Goal: Task Accomplishment & Management: Manage account settings

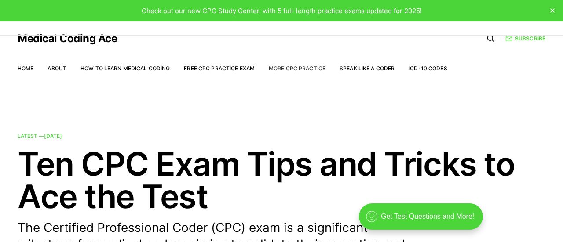
click at [315, 72] on link "More CPC Practice" at bounding box center [297, 68] width 57 height 7
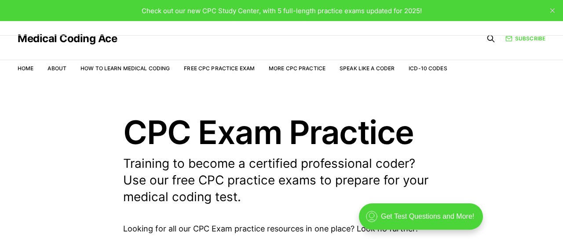
click at [554, 12] on icon "close" at bounding box center [552, 10] width 4 height 4
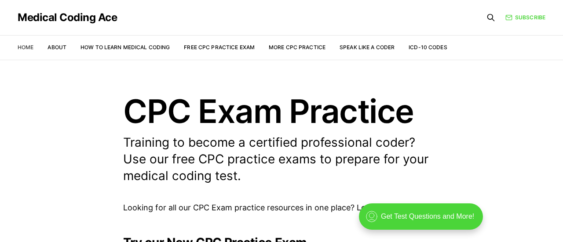
click at [33, 44] on link "Home" at bounding box center [26, 47] width 16 height 7
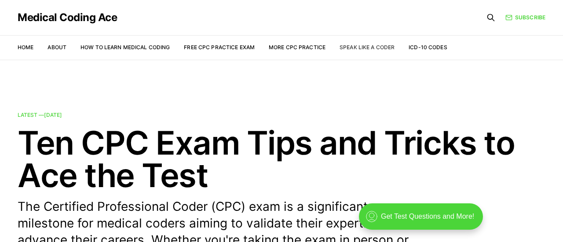
click at [394, 50] on link "Speak Like a Coder" at bounding box center [366, 47] width 55 height 7
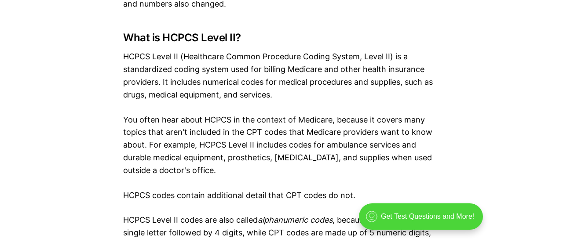
scroll to position [1532, 1]
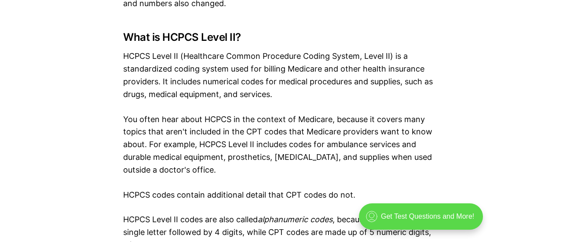
click at [483, 219] on div ".cls-1{fill:none;stroke:currentColor;stroke-linecap:round;stroke-linejoin:round…" at bounding box center [421, 216] width 124 height 26
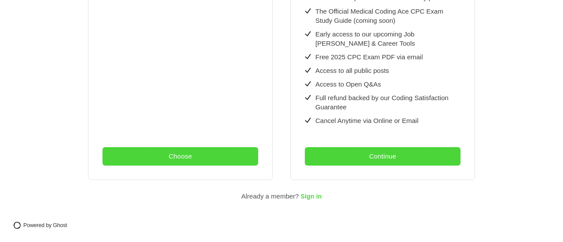
scroll to position [819, 0]
click at [321, 196] on span "Sign in" at bounding box center [310, 196] width 21 height 7
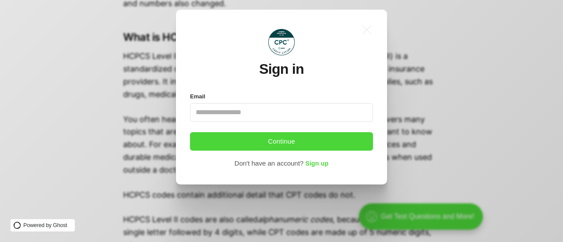
scroll to position [0, 0]
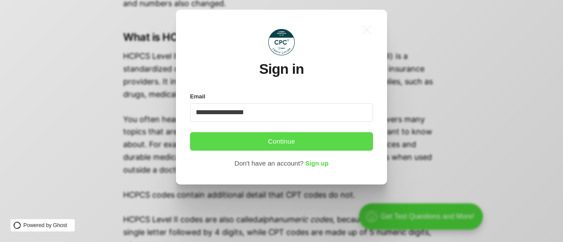
type input "**********"
click at [302, 151] on button "Continue" at bounding box center [281, 141] width 183 height 18
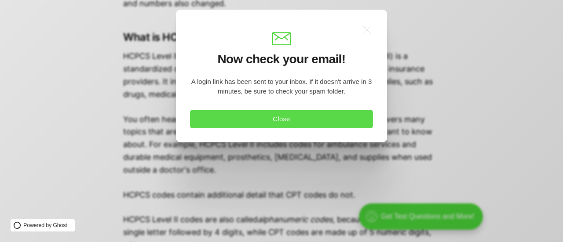
click at [295, 120] on button "Close" at bounding box center [281, 119] width 183 height 18
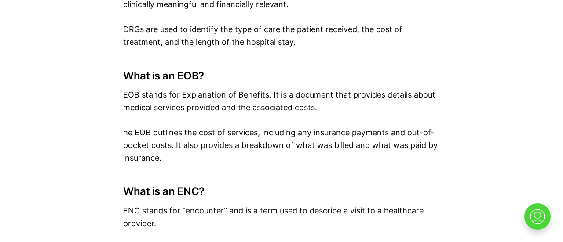
scroll to position [1923, 0]
